Goal: Navigation & Orientation: Find specific page/section

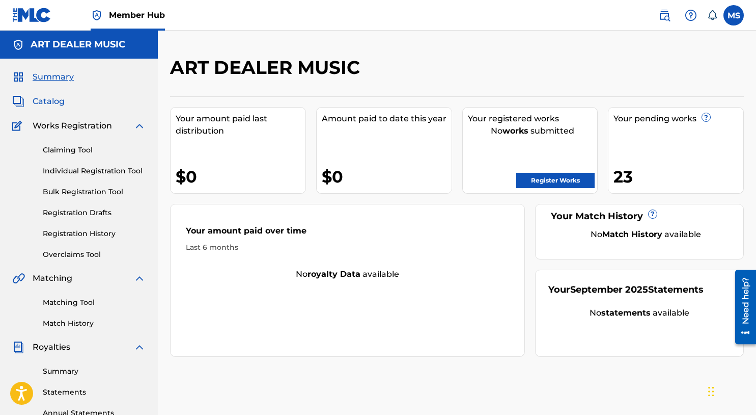
click at [59, 100] on span "Catalog" at bounding box center [49, 101] width 32 height 12
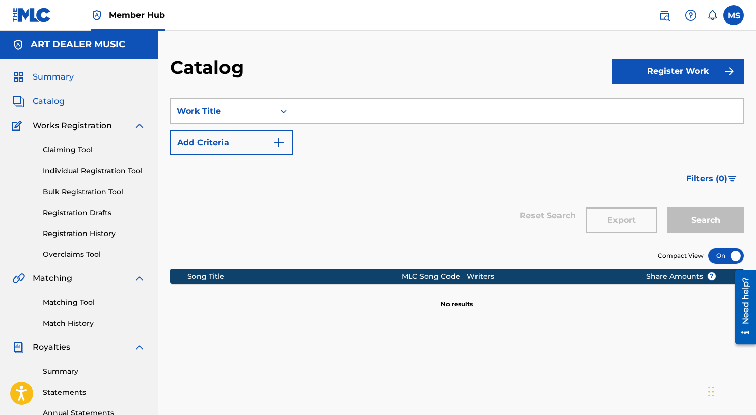
click at [67, 75] on span "Summary" at bounding box center [53, 77] width 41 height 12
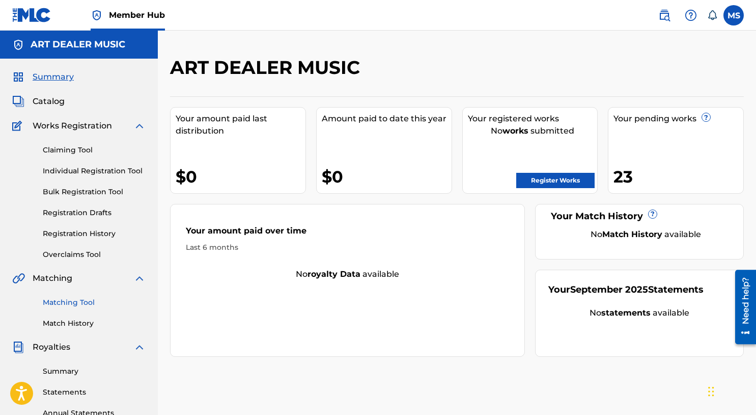
scroll to position [2, 0]
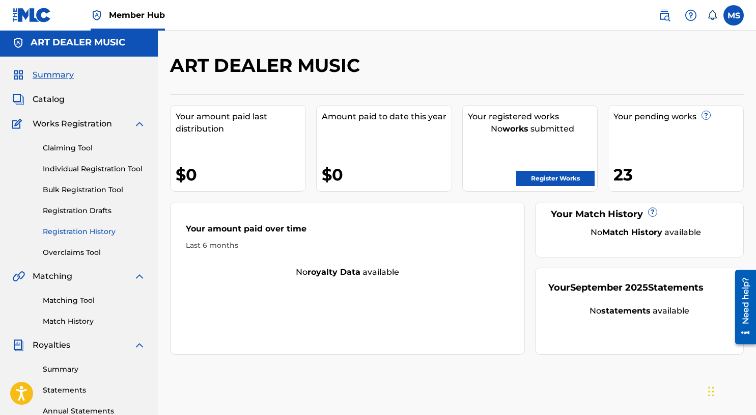
click at [81, 231] on link "Registration History" at bounding box center [94, 231] width 103 height 11
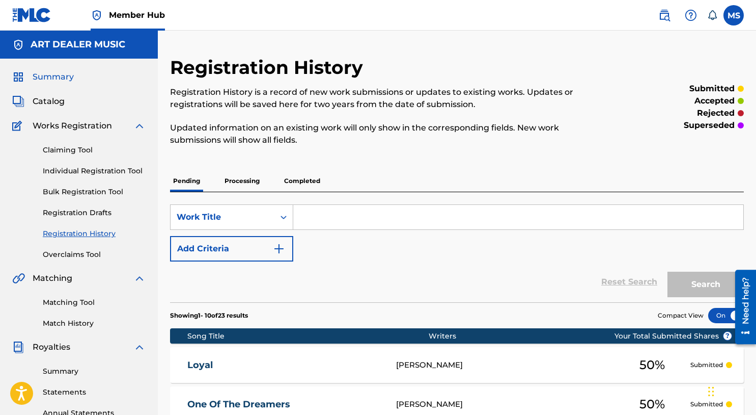
click at [58, 78] on span "Summary" at bounding box center [53, 77] width 41 height 12
